Goal: Transaction & Acquisition: Purchase product/service

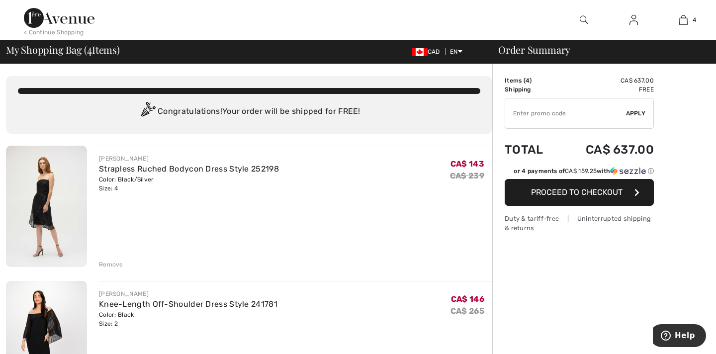
checkbox input "true"
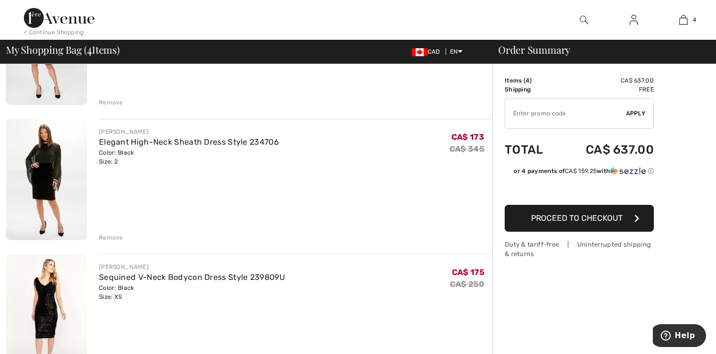
scroll to position [283, 0]
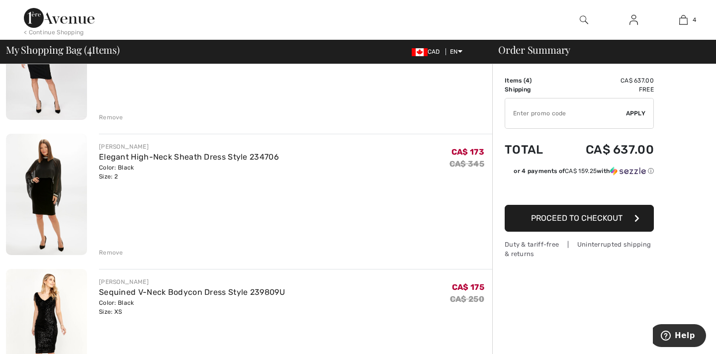
click at [60, 297] on img at bounding box center [46, 329] width 81 height 121
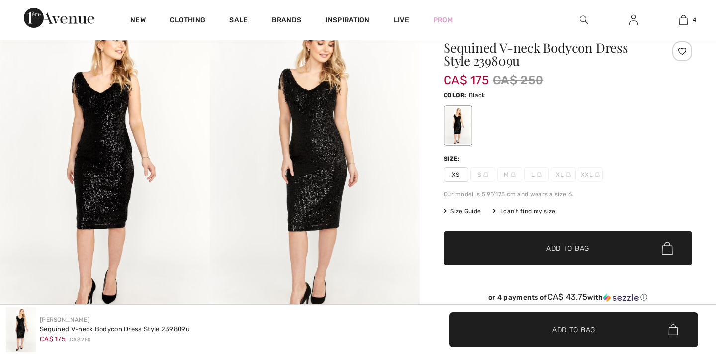
scroll to position [262, 0]
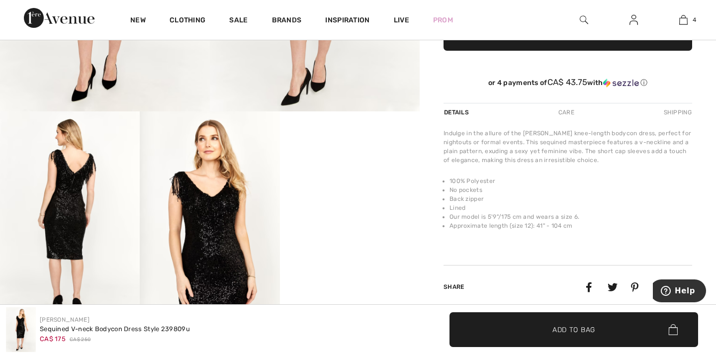
click at [337, 181] on video "Your browser does not support the video tag." at bounding box center [350, 146] width 140 height 70
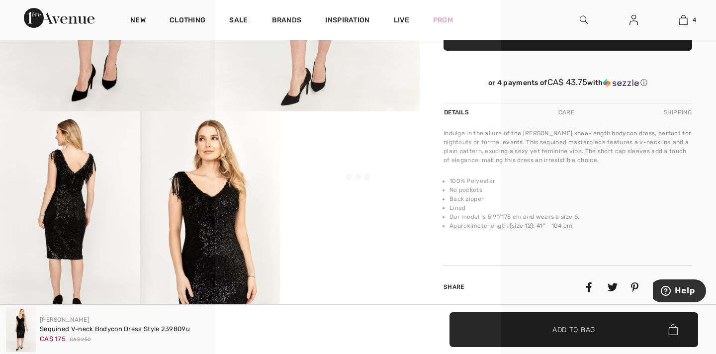
scroll to position [0, 0]
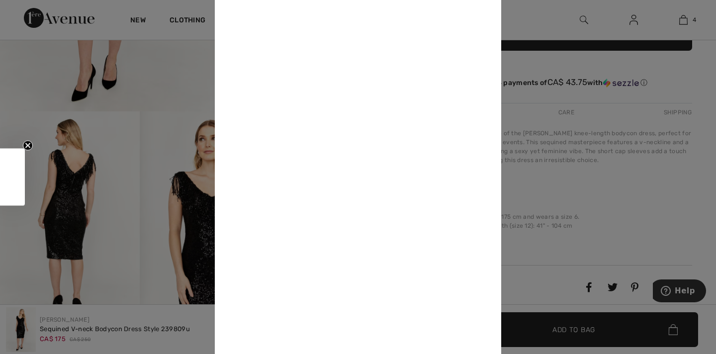
checkbox input "true"
click at [559, 119] on div at bounding box center [358, 177] width 716 height 354
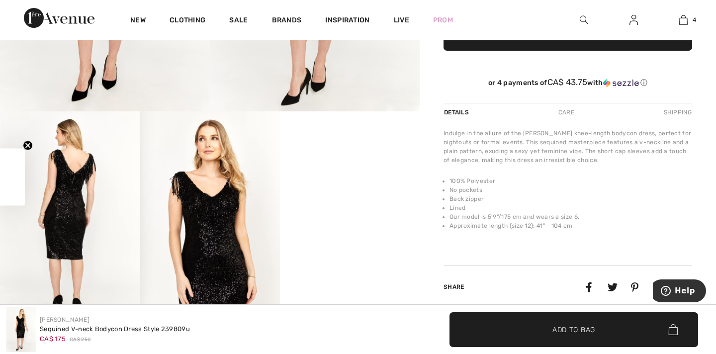
click at [28, 145] on icon "Close teaser" at bounding box center [28, 146] width 4 height 4
click at [28, 145] on div at bounding box center [358, 177] width 716 height 354
click at [139, 330] on div at bounding box center [358, 177] width 716 height 354
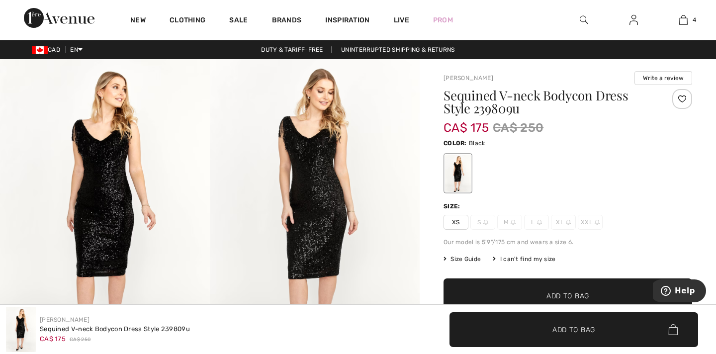
click at [589, 177] on div at bounding box center [358, 177] width 716 height 354
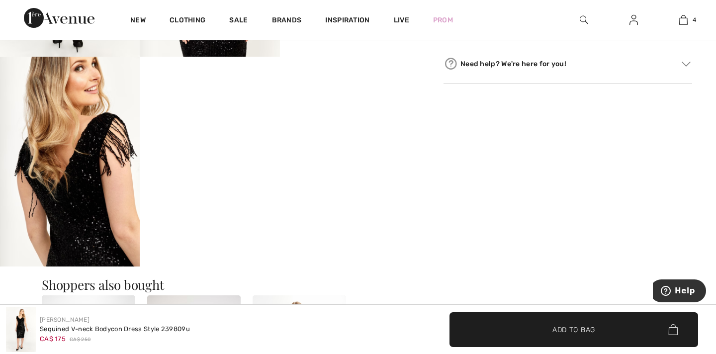
scroll to position [337, 0]
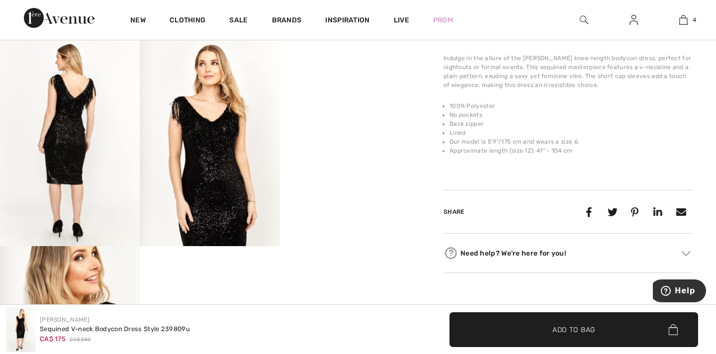
click at [356, 106] on video "Your browser does not support the video tag." at bounding box center [350, 71] width 140 height 70
click at [356, 134] on div at bounding box center [357, 176] width 199 height 353
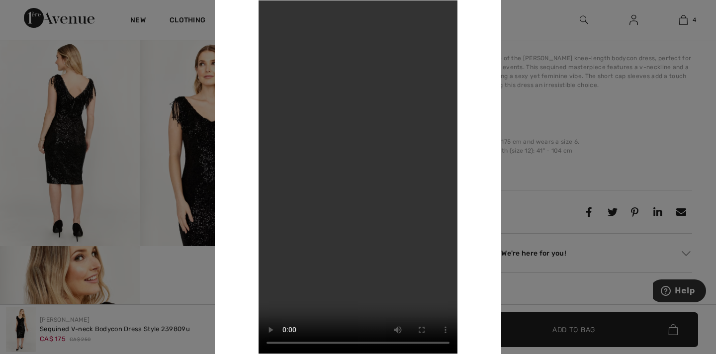
click at [529, 129] on div at bounding box center [358, 177] width 716 height 354
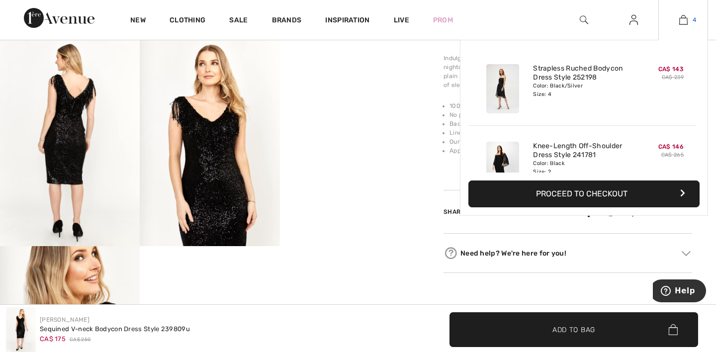
click at [682, 21] on img at bounding box center [683, 20] width 8 height 12
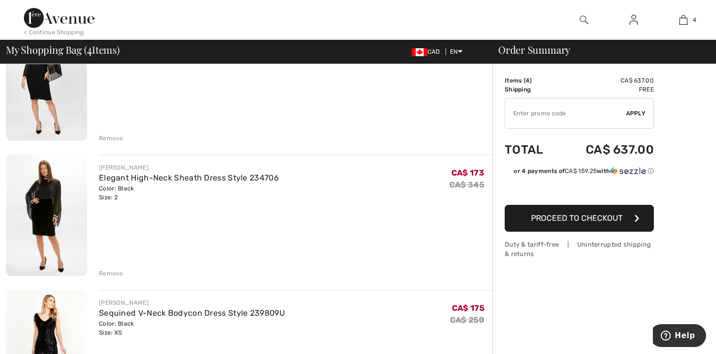
scroll to position [260, 0]
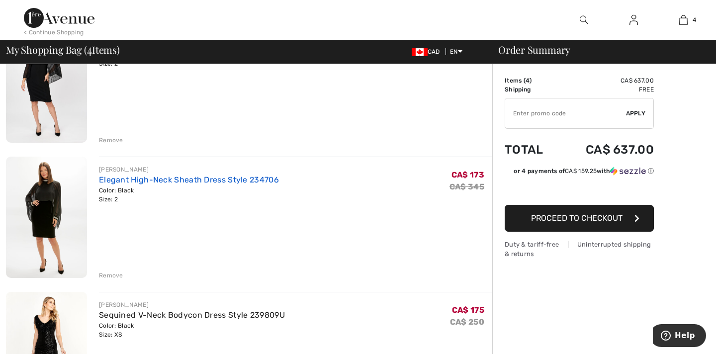
click at [221, 177] on link "Elegant High-Neck Sheath Dress Style 234706" at bounding box center [189, 179] width 180 height 9
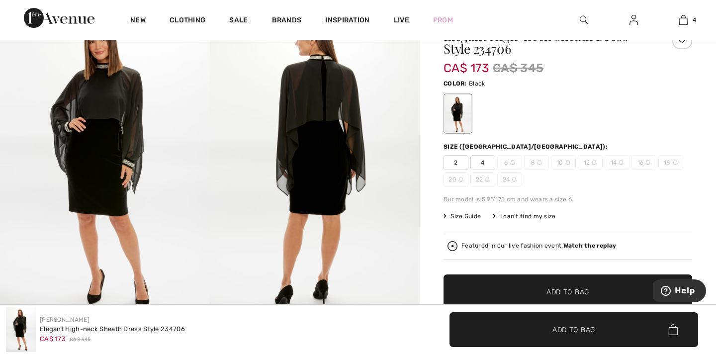
checkbox input "true"
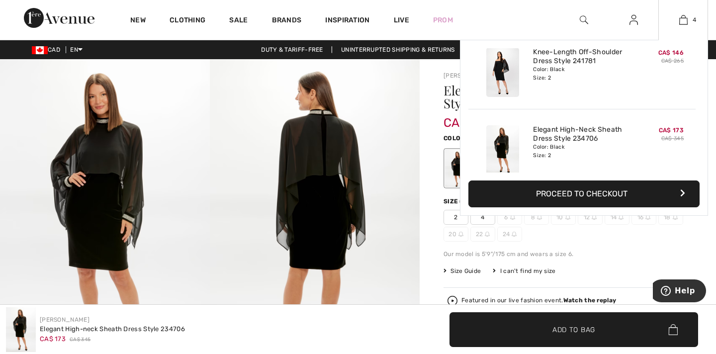
scroll to position [95, 0]
click at [565, 60] on link "Knee-Length Off-Shoulder Dress Style 241781" at bounding box center [582, 56] width 98 height 18
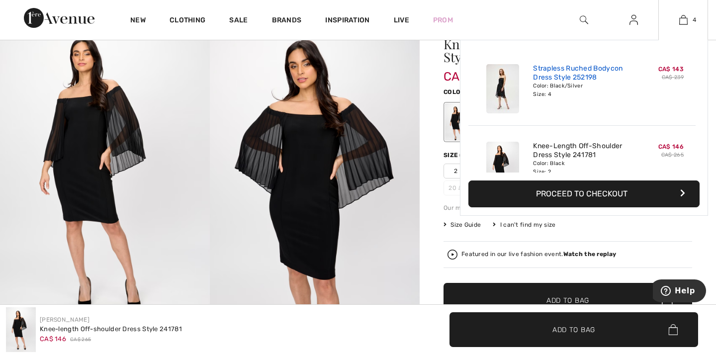
click at [563, 73] on link "Strapless Ruched Bodycon Dress Style 252198" at bounding box center [582, 73] width 98 height 18
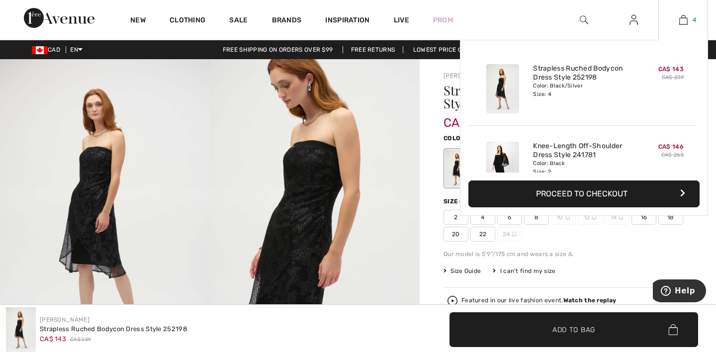
click at [685, 19] on img at bounding box center [683, 20] width 8 height 12
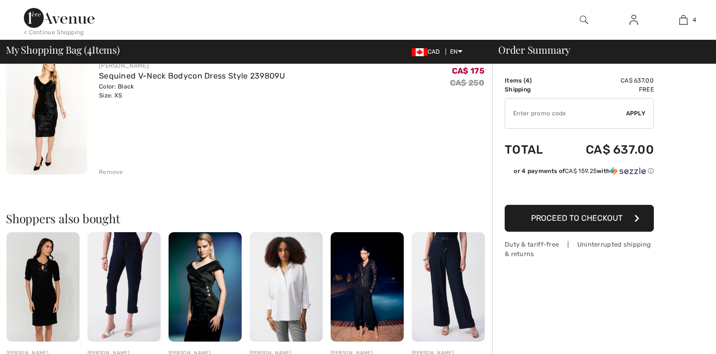
checkbox input "true"
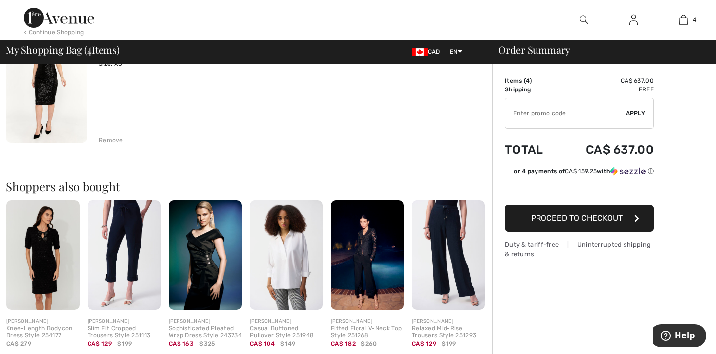
scroll to position [535, 0]
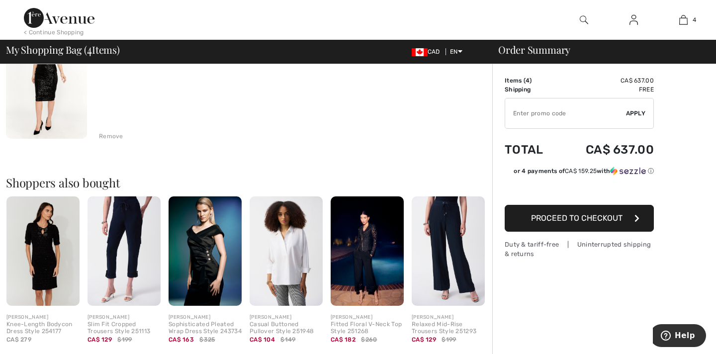
click at [209, 247] on img at bounding box center [204, 250] width 73 height 109
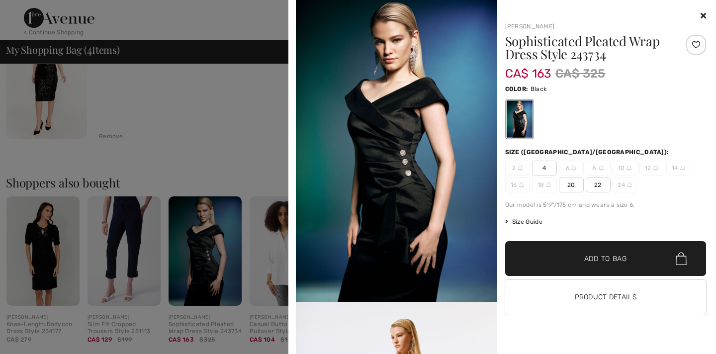
click at [565, 44] on h1 "Sophisticated Pleated Wrap Dress Style 243734" at bounding box center [588, 48] width 167 height 26
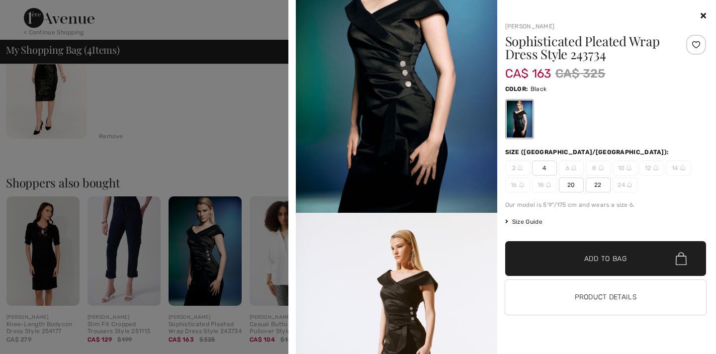
scroll to position [0, 0]
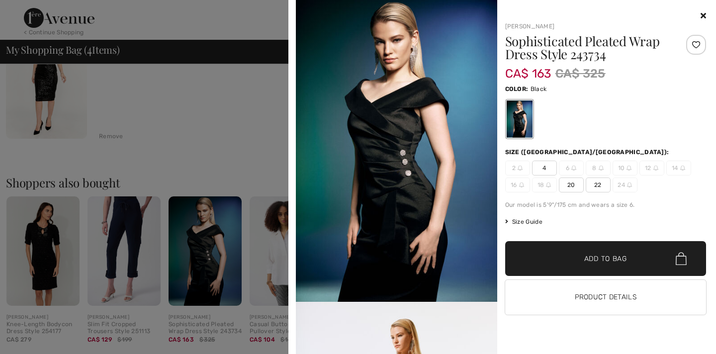
click at [588, 263] on span "Add to Bag" at bounding box center [605, 258] width 43 height 10
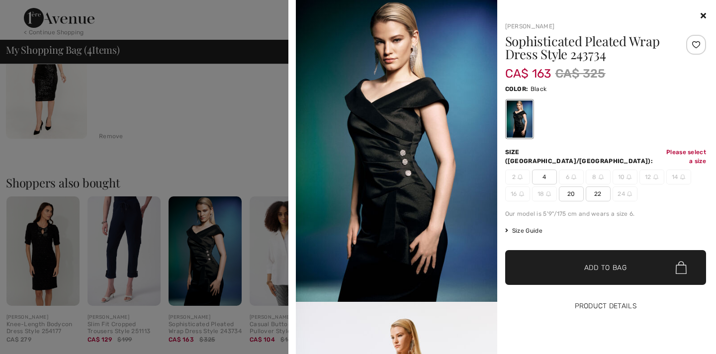
click at [576, 301] on button "Product Details" at bounding box center [605, 306] width 201 height 35
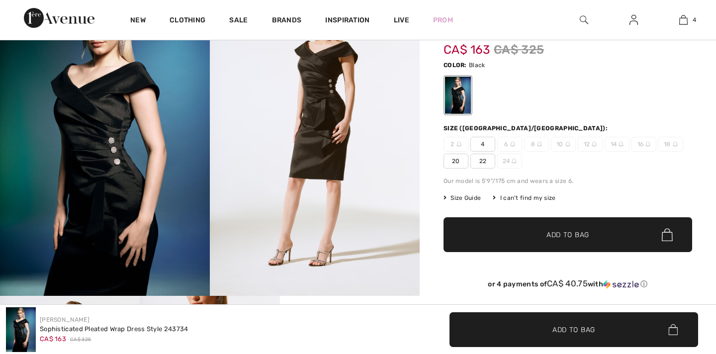
scroll to position [123, 0]
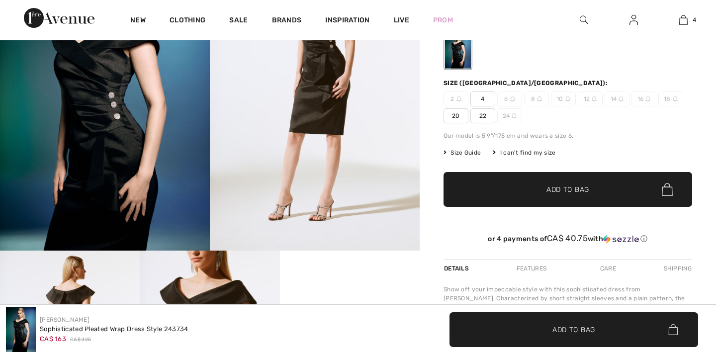
click at [480, 100] on span "4" at bounding box center [482, 98] width 25 height 15
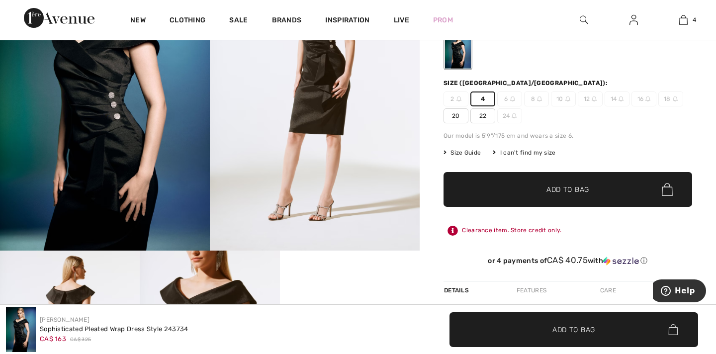
scroll to position [0, 0]
checkbox input "true"
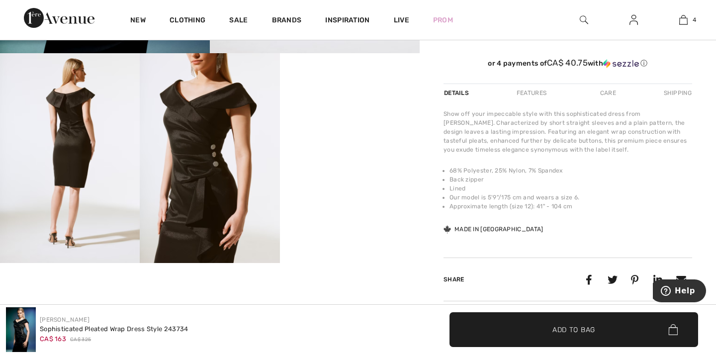
scroll to position [375, 0]
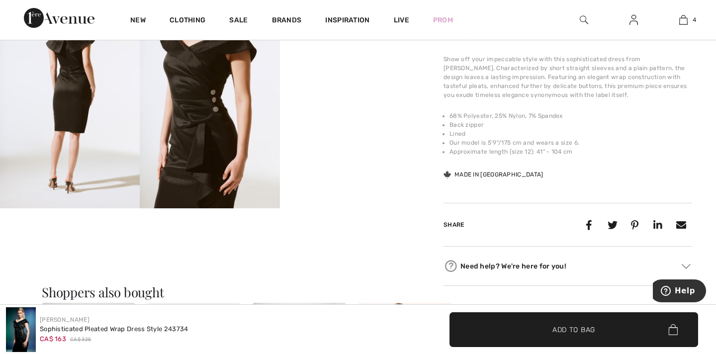
click at [356, 69] on video "Your browser does not support the video tag." at bounding box center [350, 34] width 140 height 70
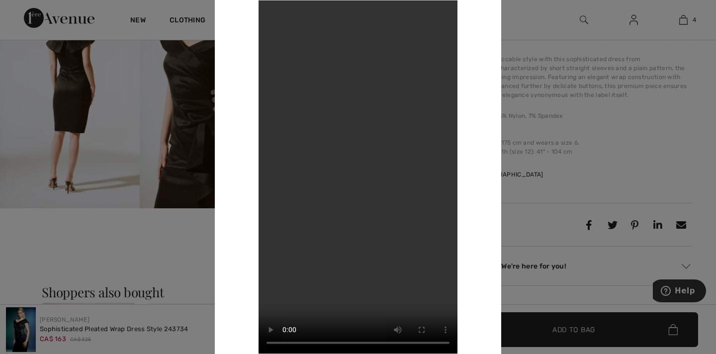
click at [534, 38] on div at bounding box center [358, 177] width 716 height 354
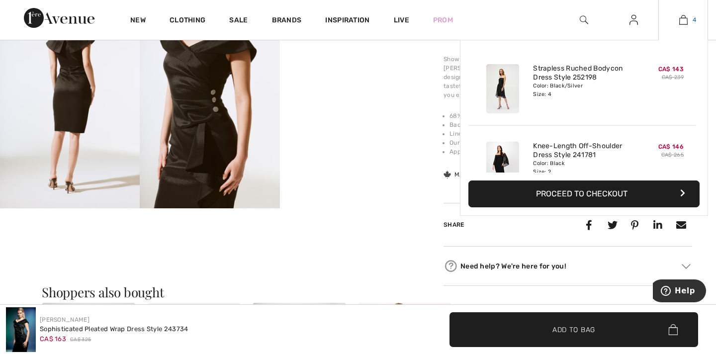
click at [689, 21] on link "4" at bounding box center [682, 20] width 49 height 12
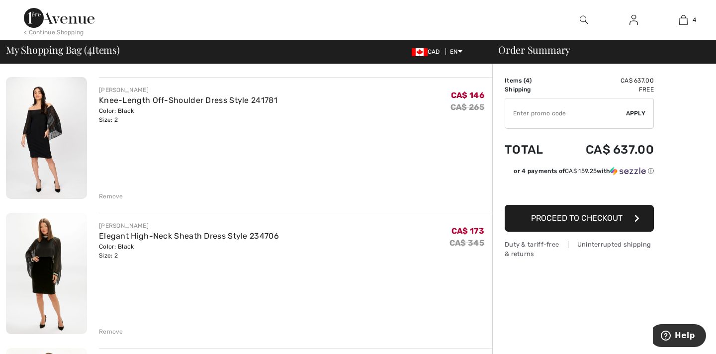
checkbox input "true"
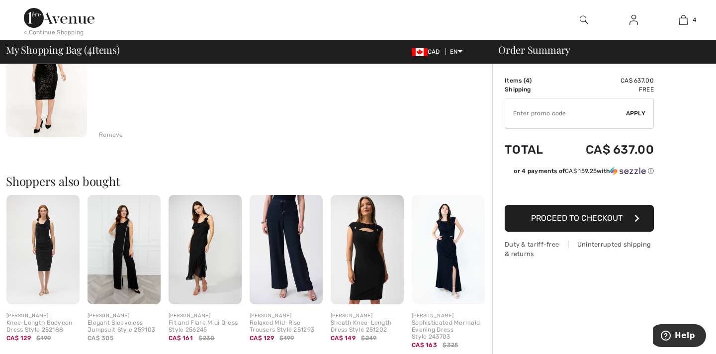
scroll to position [552, 0]
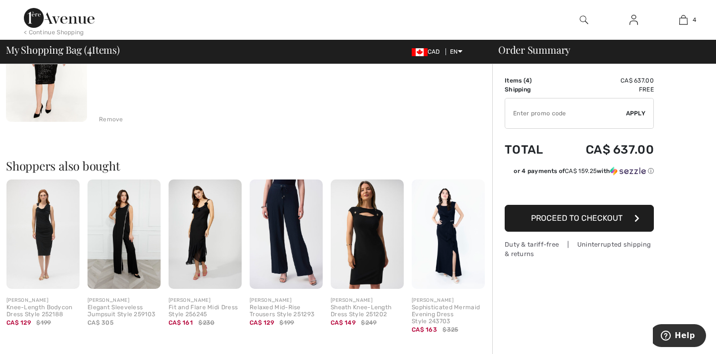
click at [520, 254] on div "Duty & tariff-free | Uninterrupted shipping & returns" at bounding box center [578, 249] width 149 height 19
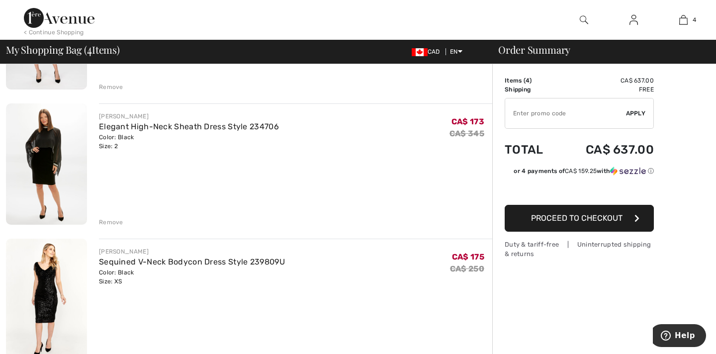
scroll to position [351, 0]
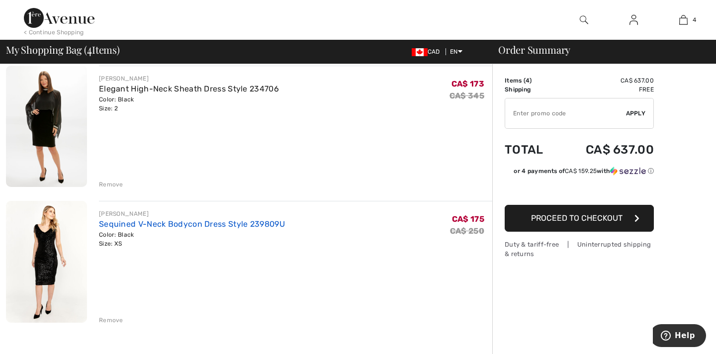
click at [196, 223] on link "Sequined V-Neck Bodycon Dress Style 239809U" at bounding box center [192, 223] width 186 height 9
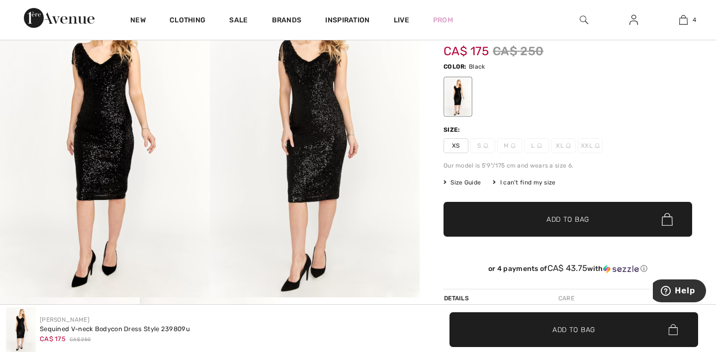
checkbox input "true"
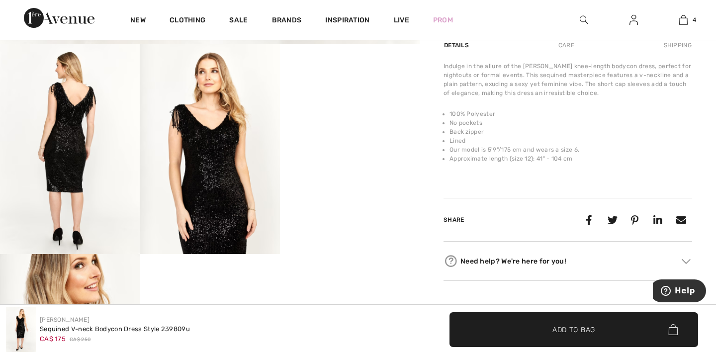
click at [355, 114] on video "Your browser does not support the video tag." at bounding box center [350, 79] width 140 height 70
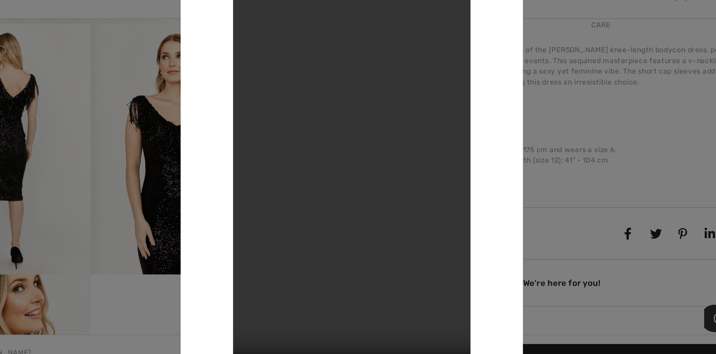
click at [523, 113] on div at bounding box center [358, 177] width 716 height 354
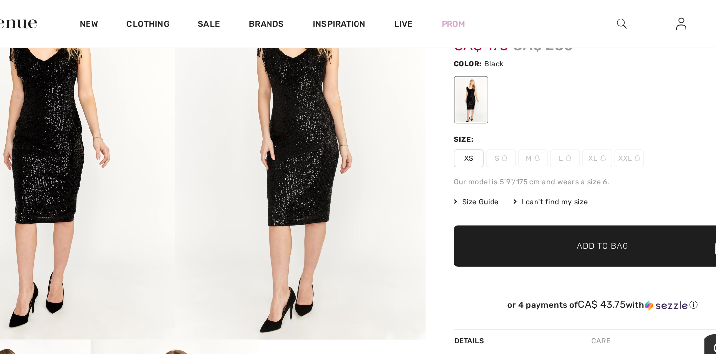
scroll to position [0, 0]
